Goal: Information Seeking & Learning: Learn about a topic

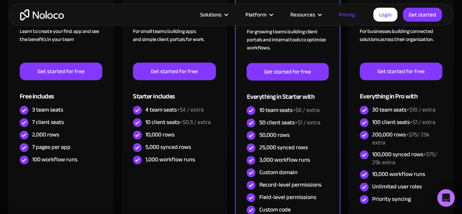
scroll to position [219, 0]
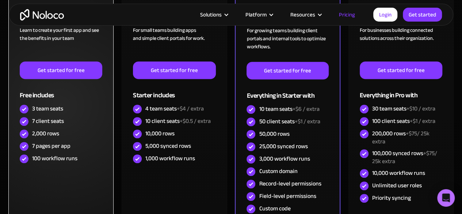
click at [49, 142] on div "7 pages per app" at bounding box center [51, 146] width 38 height 8
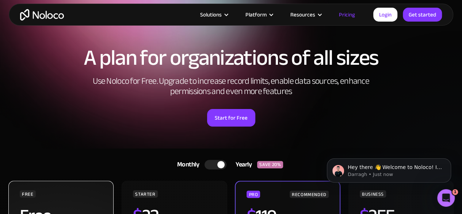
scroll to position [0, 0]
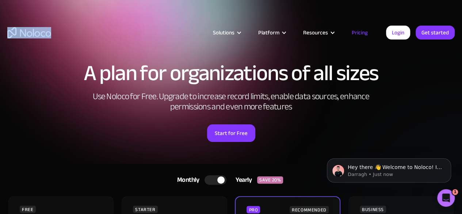
drag, startPoint x: 55, startPoint y: 35, endPoint x: 25, endPoint y: 38, distance: 30.1
click at [25, 38] on div "Solutions Use Cases Business Types Project Management Keep track of customers, …" at bounding box center [231, 39] width 462 height 43
click at [358, 30] on link "Pricing" at bounding box center [360, 32] width 34 height 9
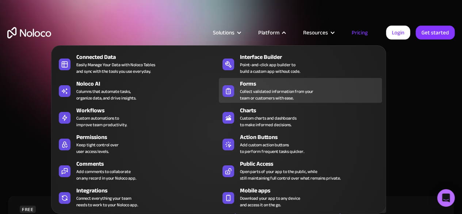
click at [283, 93] on div "Collect validated information from your team or customers with ease." at bounding box center [276, 94] width 73 height 13
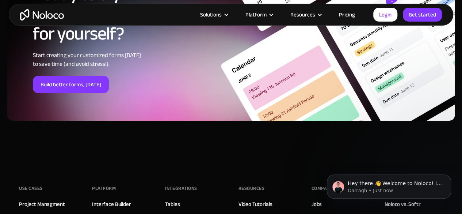
scroll to position [2703, 0]
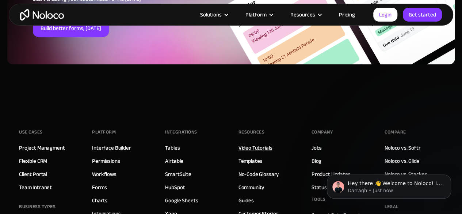
click at [249, 144] on link "Video Tutorials" at bounding box center [256, 147] width 34 height 9
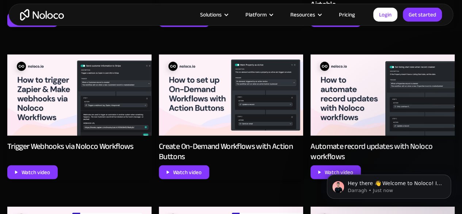
scroll to position [1132, 0]
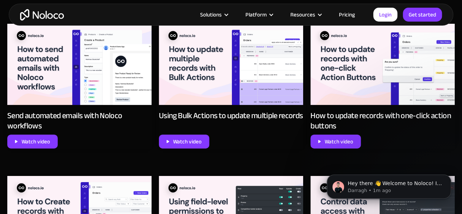
click at [218, 105] on img at bounding box center [231, 64] width 144 height 81
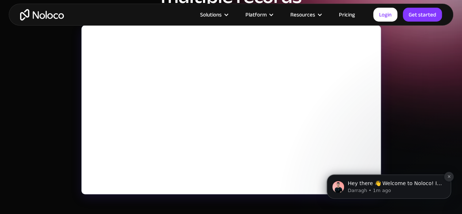
click at [450, 177] on icon "Dismiss notification" at bounding box center [449, 176] width 4 height 4
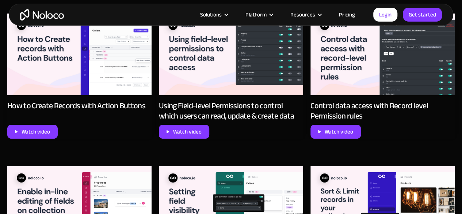
scroll to position [1132, 0]
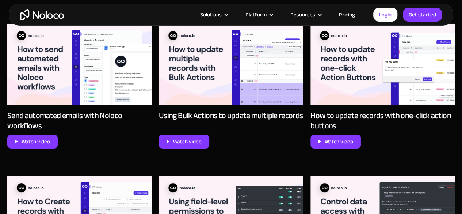
click at [67, 176] on img at bounding box center [79, 216] width 144 height 81
